Goal: Information Seeking & Learning: Find specific fact

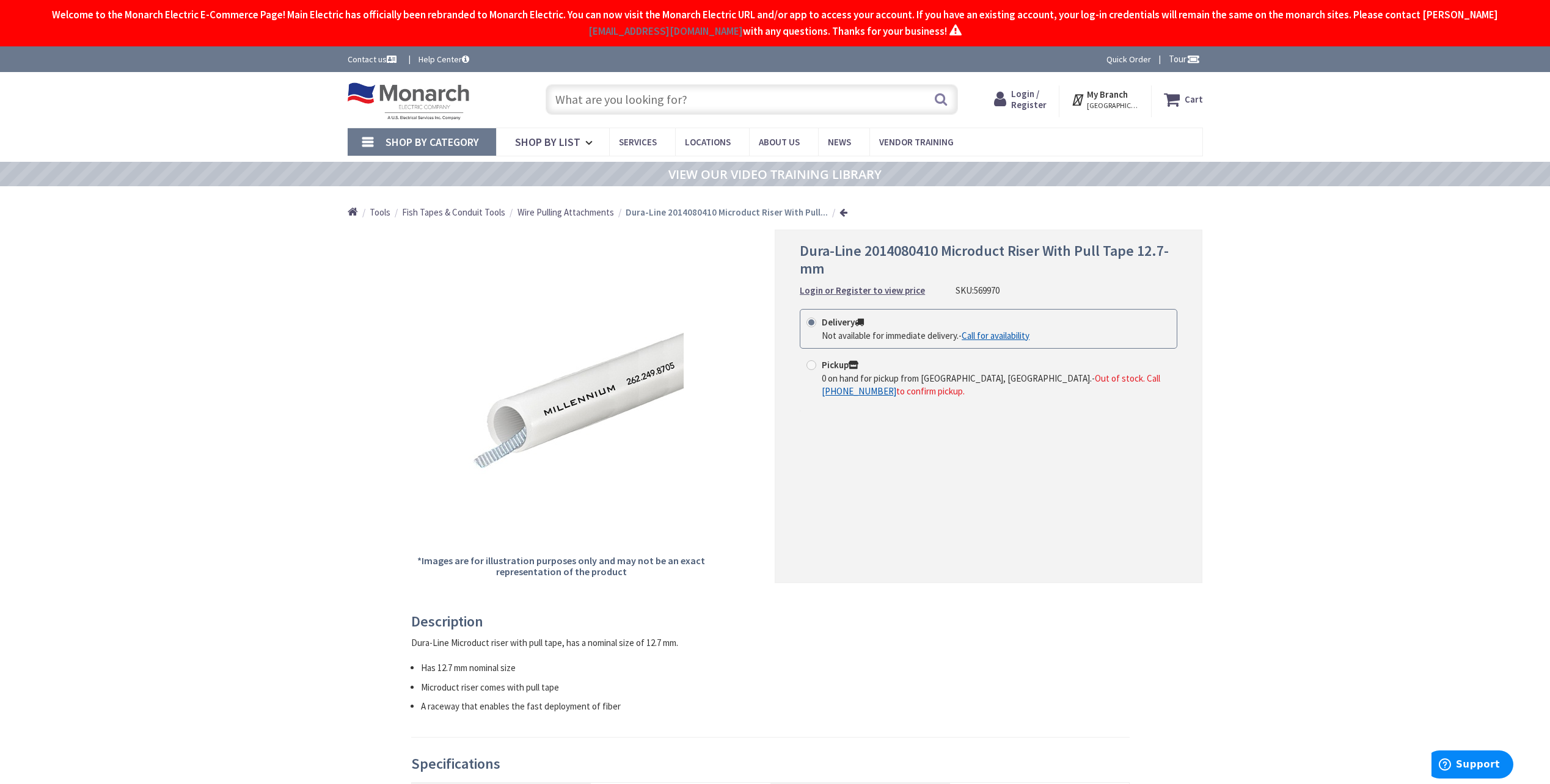
click at [950, 254] on span "Dura-Line 2014080410 Microduct Riser With Pull Tape 12.7-mm" at bounding box center [984, 260] width 369 height 37
drag, startPoint x: 944, startPoint y: 250, endPoint x: 982, endPoint y: 268, distance: 42.0
click at [982, 268] on h1 "Dura-Line 2014080410 Microduct Riser With Pull Tape 12.7-mm" at bounding box center [988, 260] width 378 height 35
copy span "Microduct Riser With Pull Tape 12.7-mm"
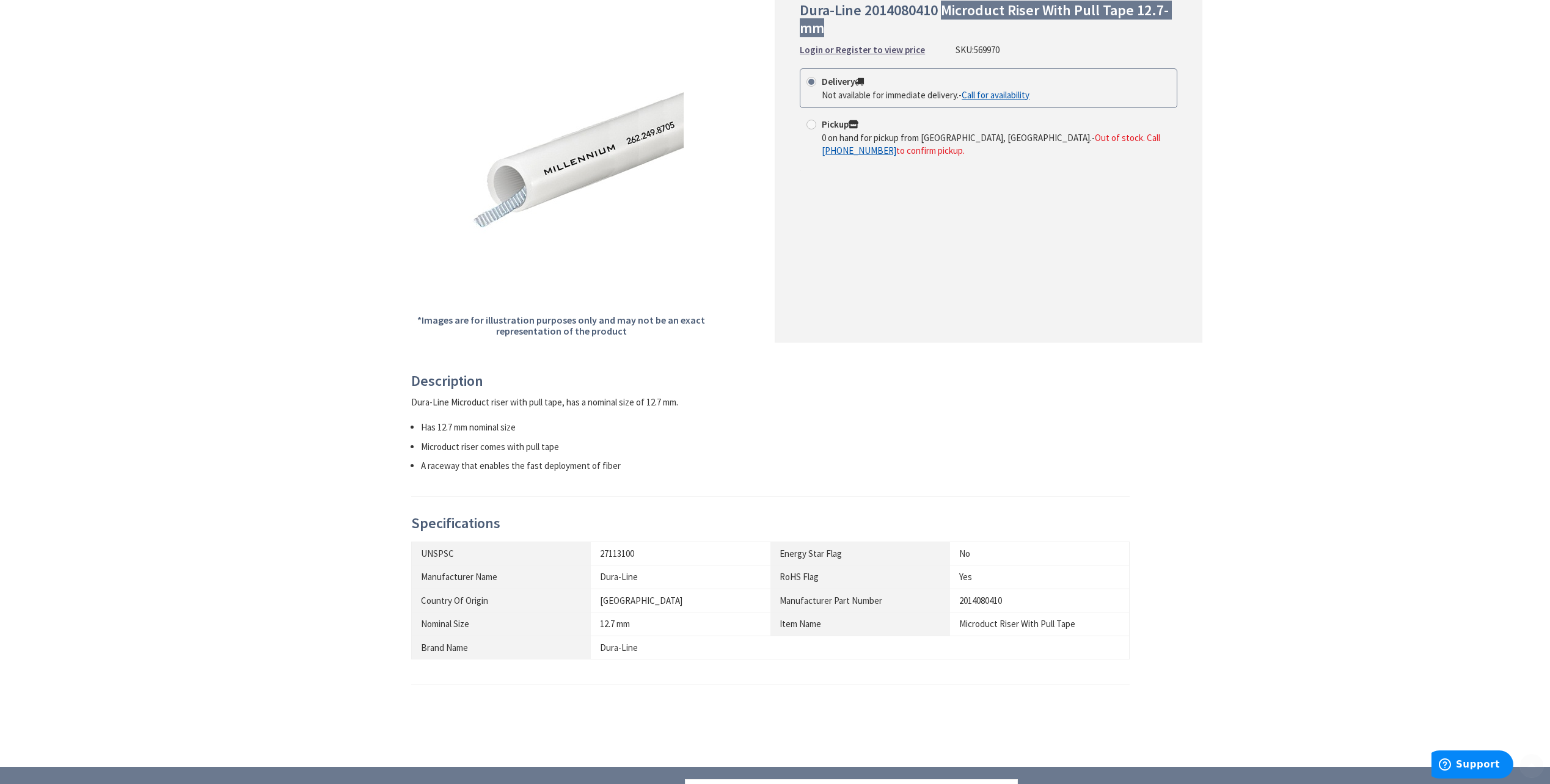
scroll to position [244, 0]
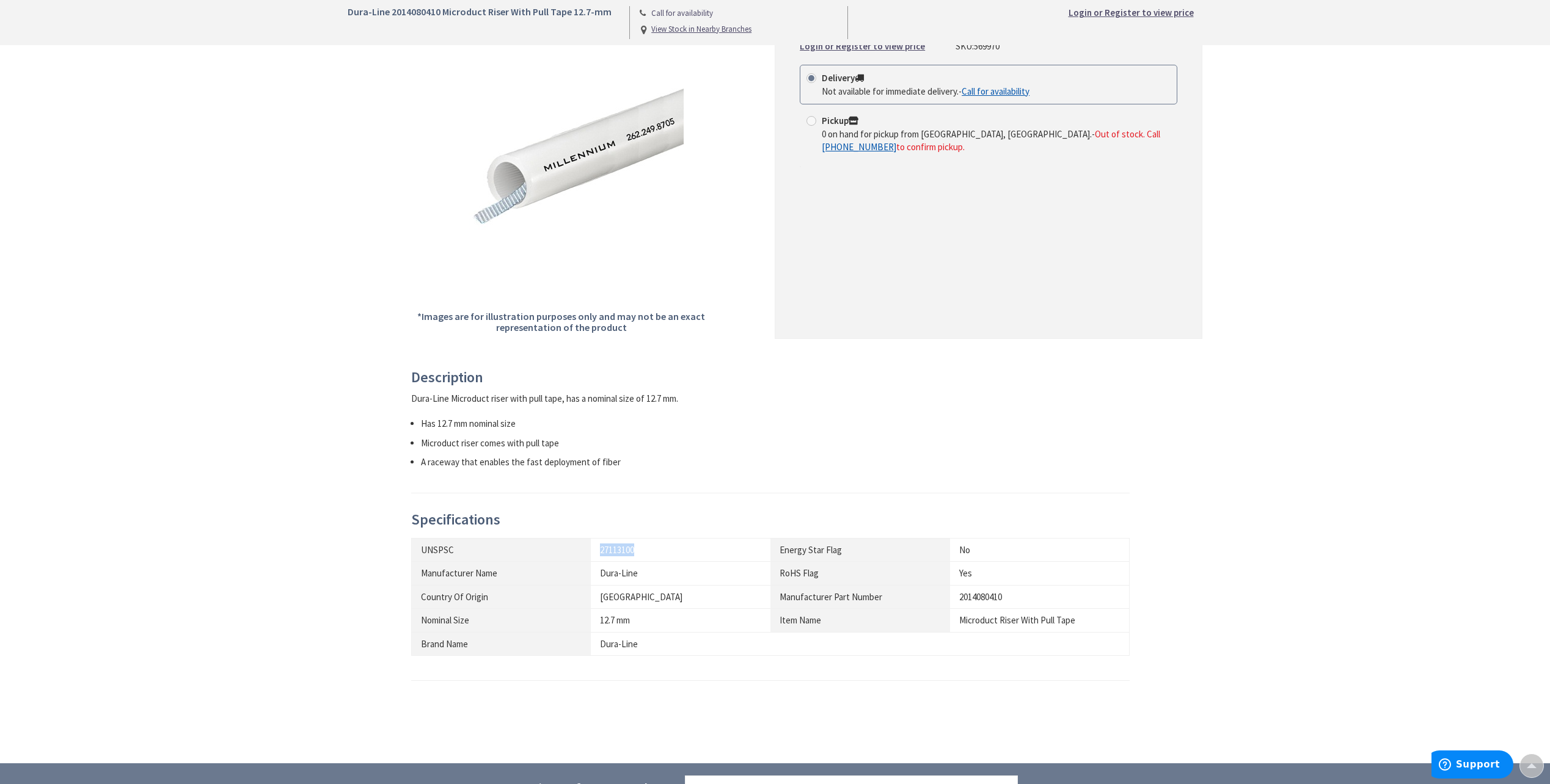
drag, startPoint x: 641, startPoint y: 551, endPoint x: 602, endPoint y: 554, distance: 39.1
click at [602, 554] on div "27113100" at bounding box center [681, 550] width 161 height 13
copy div "27113100"
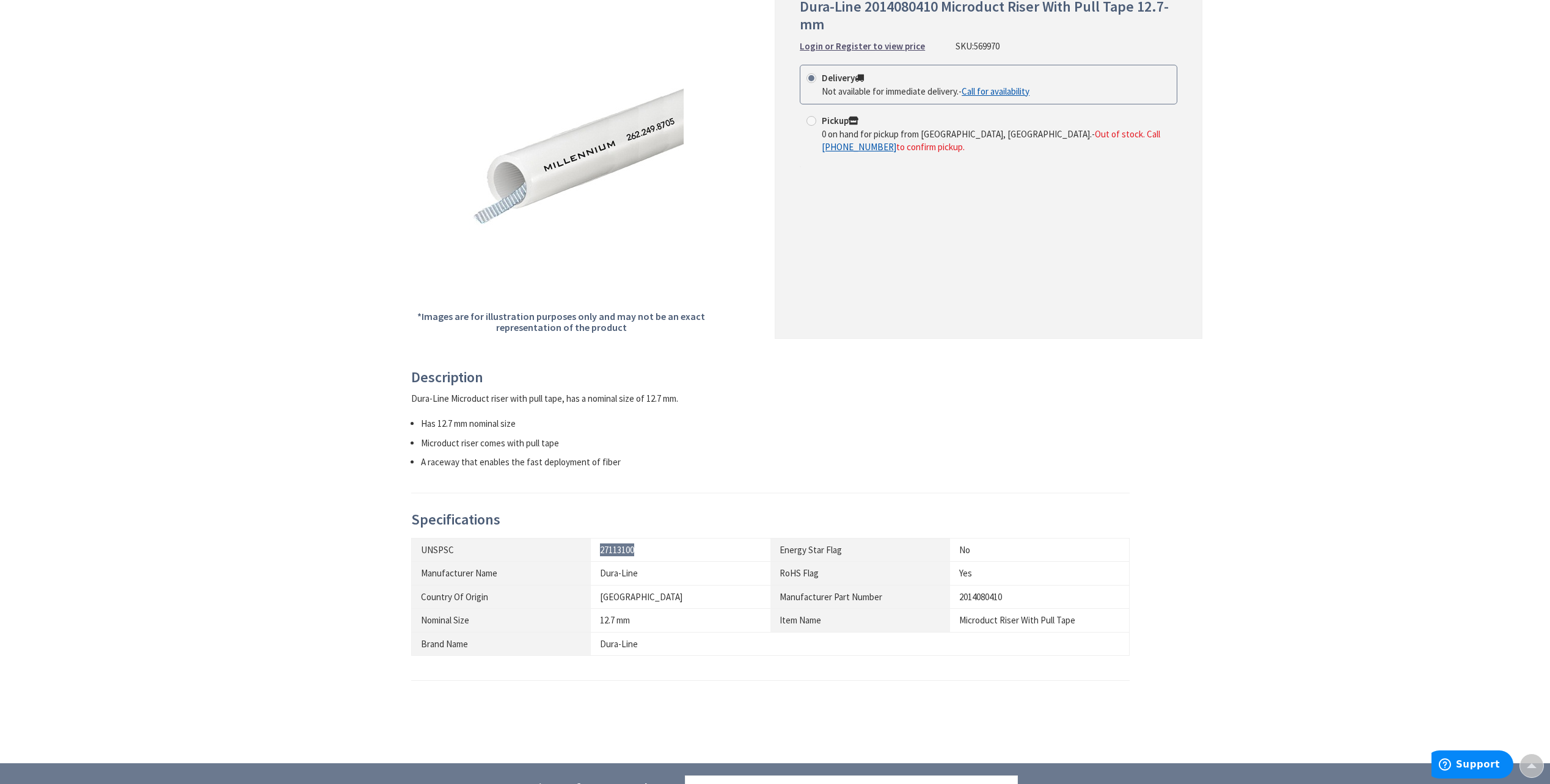
scroll to position [0, 0]
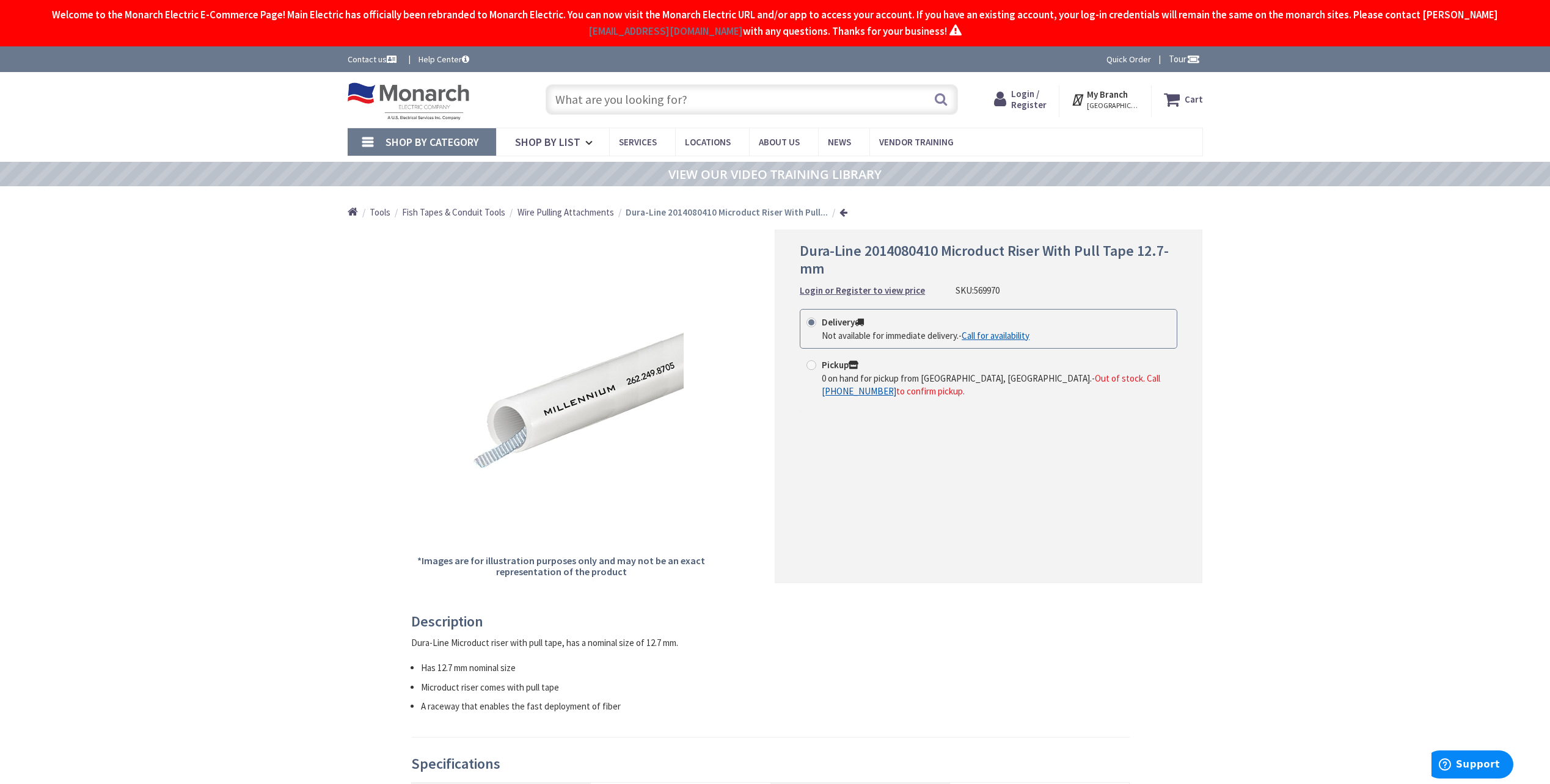
click at [897, 610] on div "Back *Images are for illustration purposes only and may not be an exact represe…" at bounding box center [775, 606] width 855 height 753
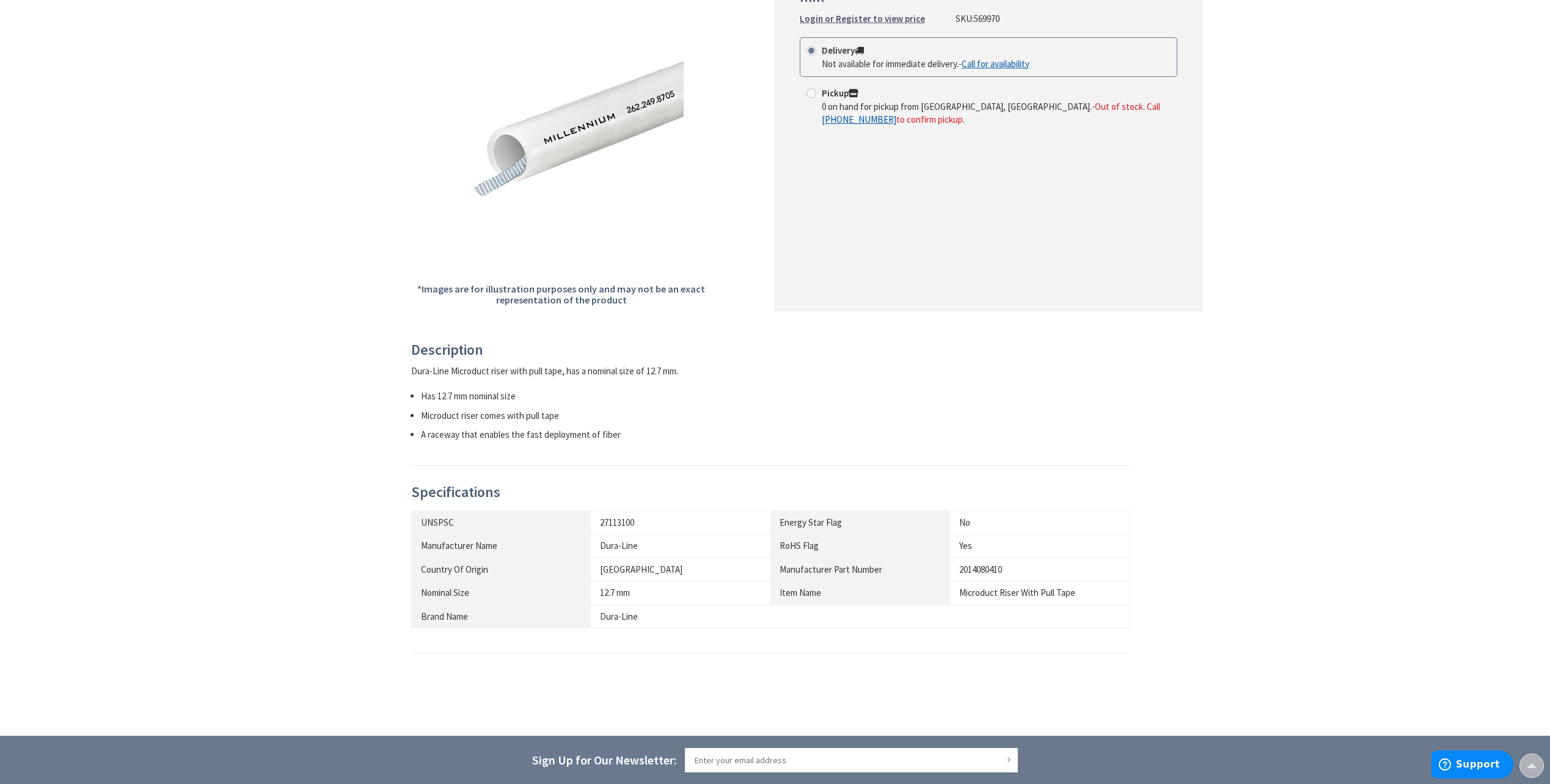
scroll to position [306, 0]
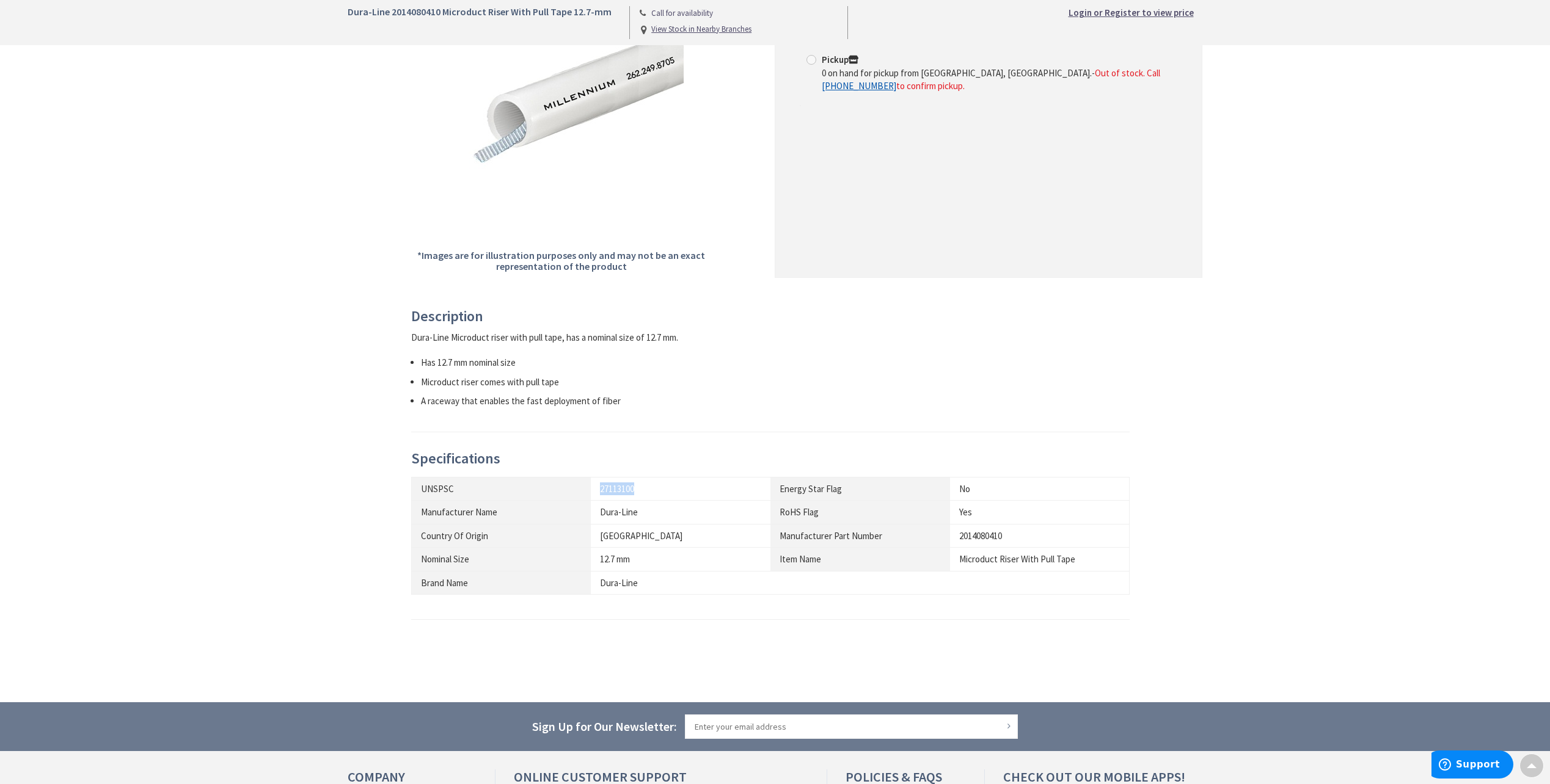
drag, startPoint x: 644, startPoint y: 495, endPoint x: 598, endPoint y: 493, distance: 46.0
click at [598, 493] on td "27113100" at bounding box center [681, 489] width 180 height 23
copy div "27113100"
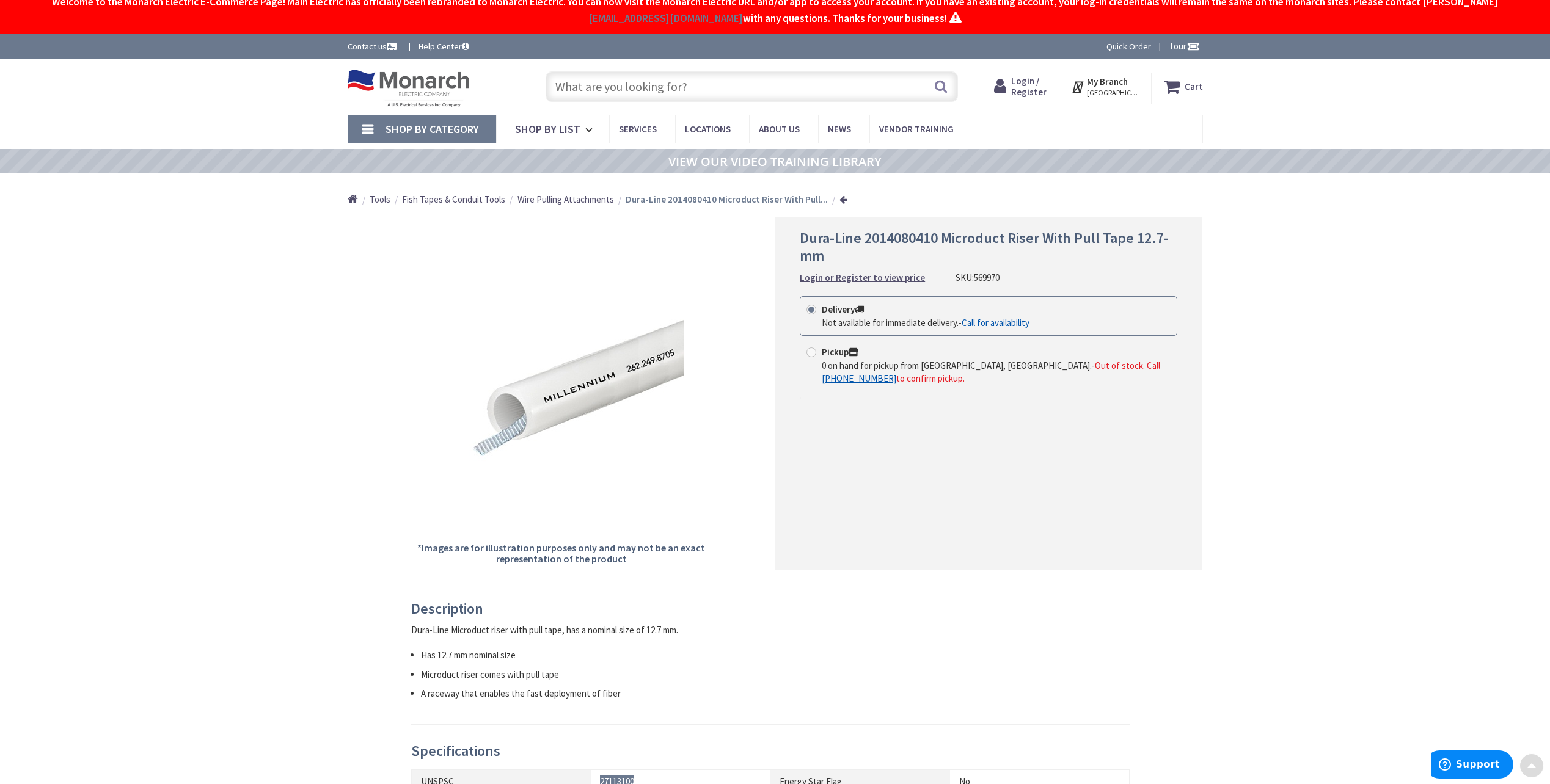
scroll to position [0, 0]
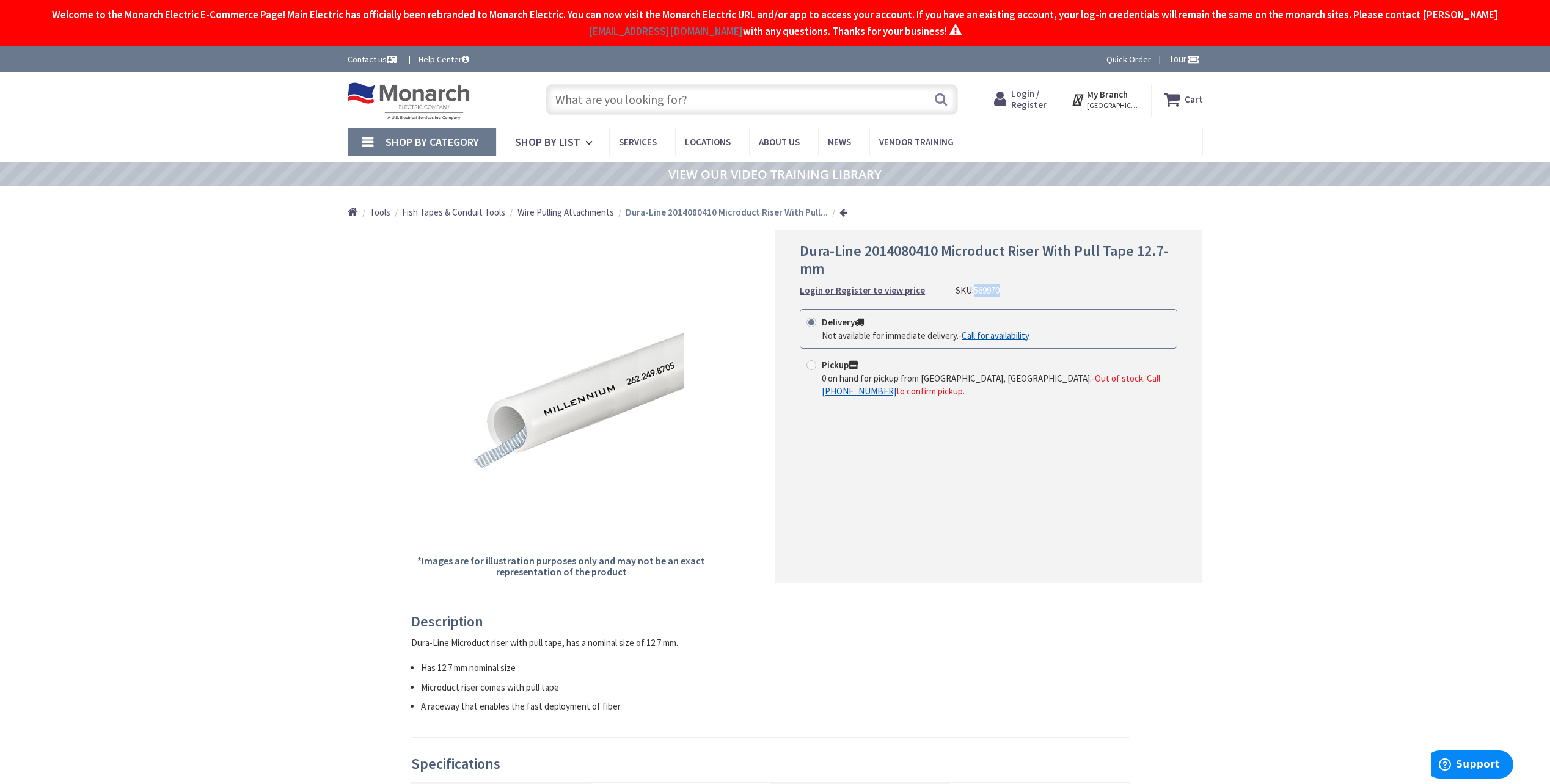
drag, startPoint x: 998, startPoint y: 293, endPoint x: 969, endPoint y: 292, distance: 29.0
click at [969, 292] on div "Dura-Line 2014080410 Microduct Riser With Pull Tape 12.7-mm Login or Register t…" at bounding box center [988, 269] width 378 height 54
copy span "569970"
click at [1347, 487] on div "Dura-Line 2014080410 Microduct Riser With Pull Tape 12.7-mm Call for availabili…" at bounding box center [775, 680] width 1550 height 1217
